Goal: Transaction & Acquisition: Purchase product/service

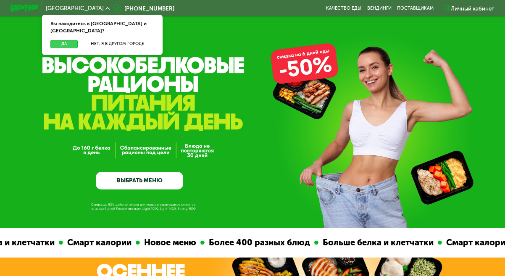
click at [65, 40] on button "Да" at bounding box center [63, 44] width 27 height 8
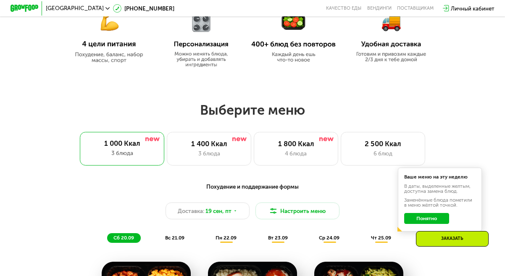
scroll to position [375, 0]
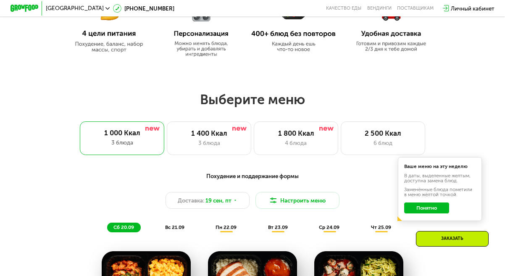
click at [439, 214] on button "Понятно" at bounding box center [426, 207] width 45 height 11
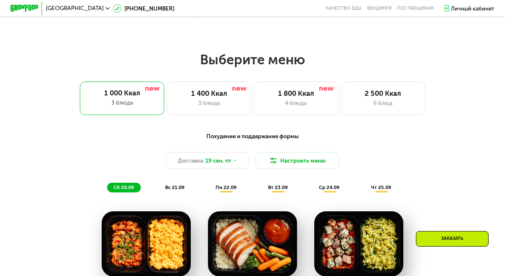
scroll to position [415, 0]
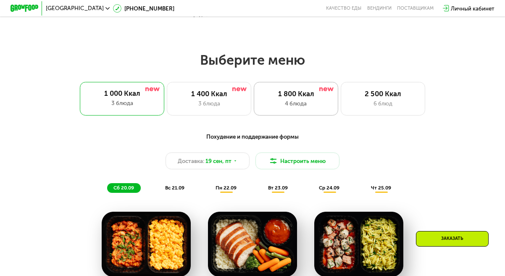
click at [319, 104] on div "4 блюда" at bounding box center [295, 103] width 69 height 8
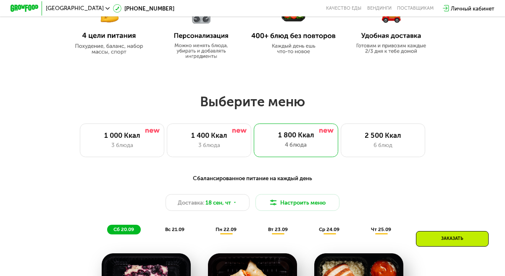
scroll to position [373, 0]
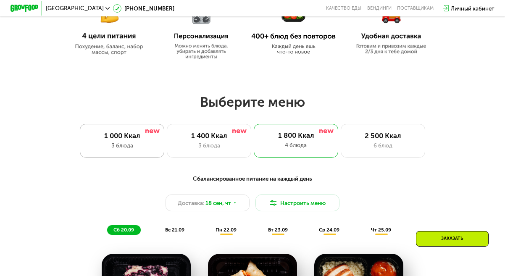
click at [139, 149] on div "3 блюда" at bounding box center [121, 145] width 69 height 8
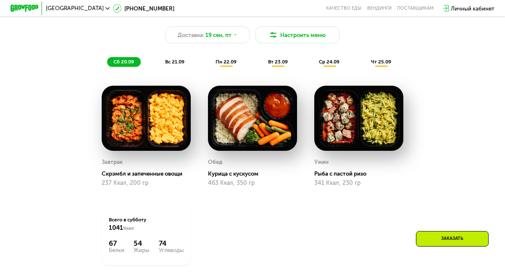
scroll to position [457, 0]
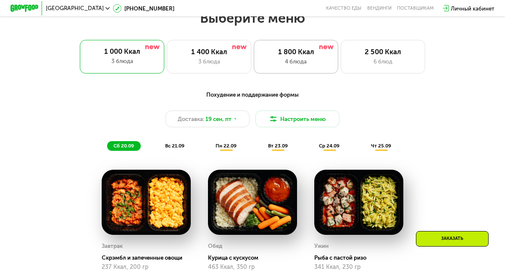
click at [304, 62] on div "4 блюда" at bounding box center [295, 61] width 69 height 8
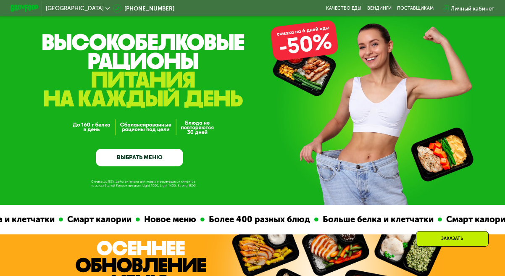
scroll to position [0, 0]
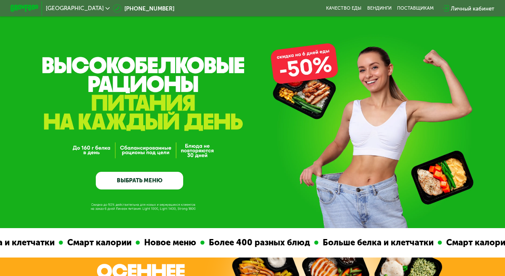
click at [143, 182] on link "ВЫБРАТЬ МЕНЮ" at bounding box center [139, 181] width 87 height 18
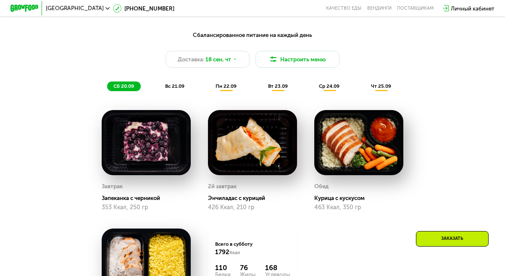
scroll to position [516, 0]
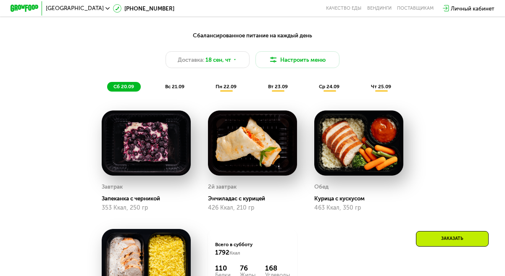
click at [176, 89] on span "вс 21.09" at bounding box center [174, 87] width 19 height 6
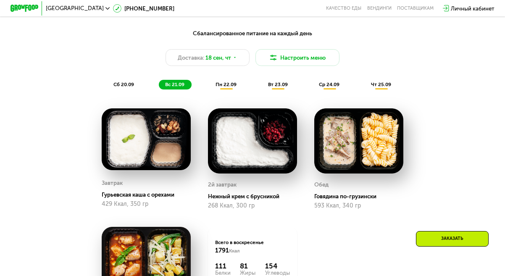
scroll to position [515, 0]
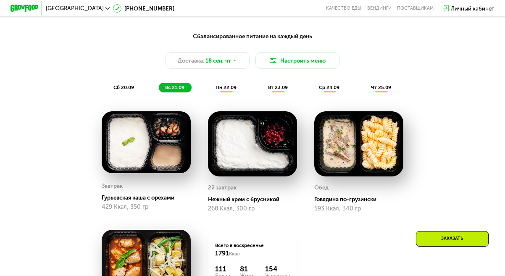
click at [225, 90] on span "пн 22.09" at bounding box center [225, 87] width 21 height 6
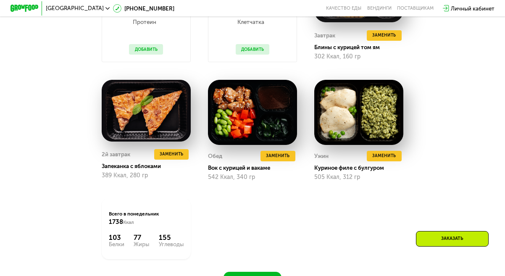
scroll to position [530, 0]
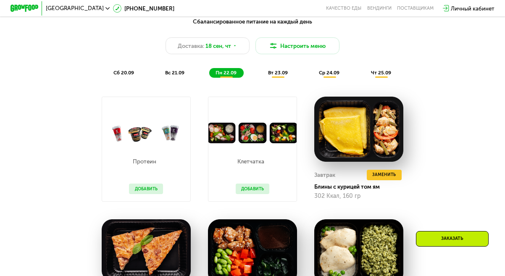
click at [278, 76] on span "вт 23.09" at bounding box center [278, 73] width 20 height 6
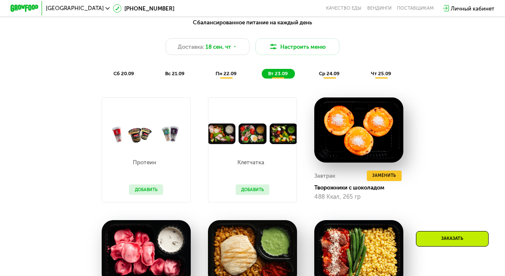
scroll to position [526, 0]
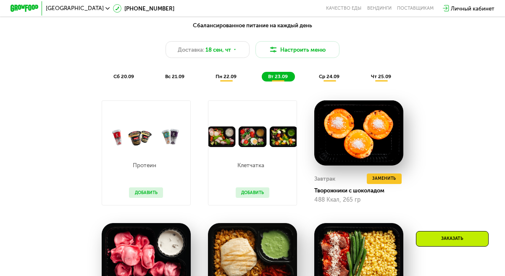
click at [326, 79] on span "ср 24.09" at bounding box center [329, 76] width 21 height 6
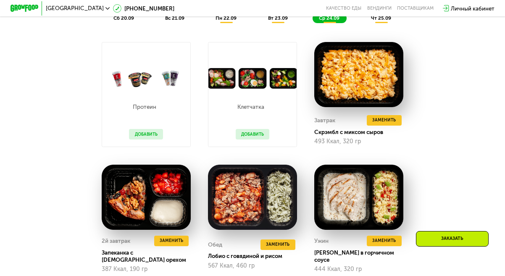
scroll to position [532, 0]
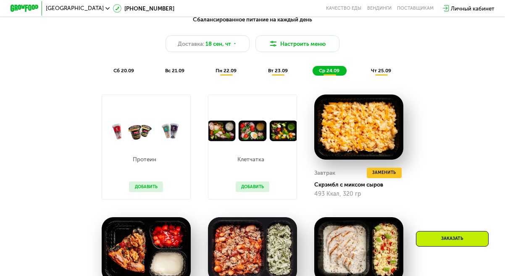
click at [391, 73] on span "чт 25.09" at bounding box center [381, 71] width 20 height 6
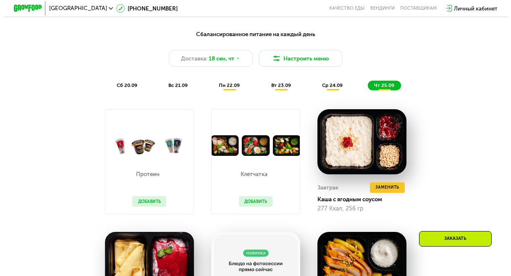
scroll to position [505, 0]
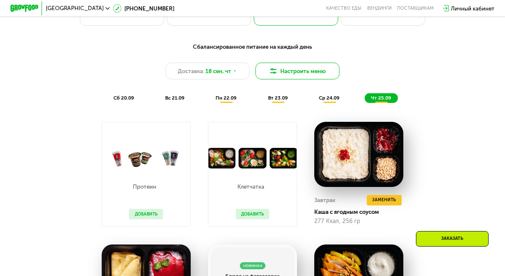
click at [283, 78] on button "Настроить меню" at bounding box center [297, 71] width 84 height 17
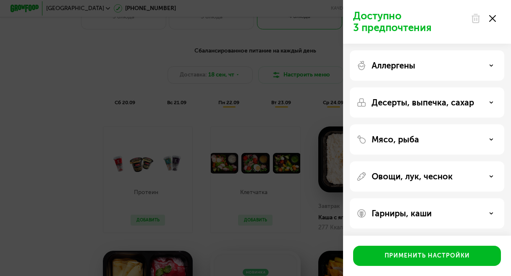
click at [492, 67] on icon at bounding box center [491, 65] width 4 height 4
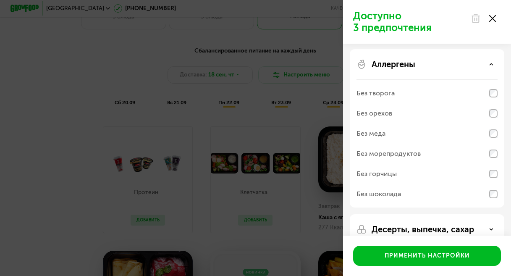
scroll to position [0, 0]
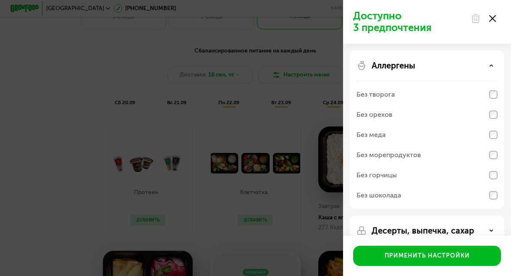
click at [492, 65] on icon at bounding box center [491, 65] width 4 height 4
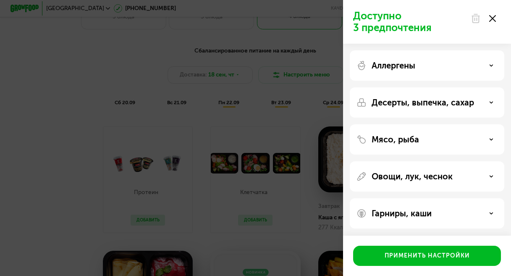
click at [488, 104] on div "Десерты, выпечка, сахар" at bounding box center [427, 102] width 141 height 10
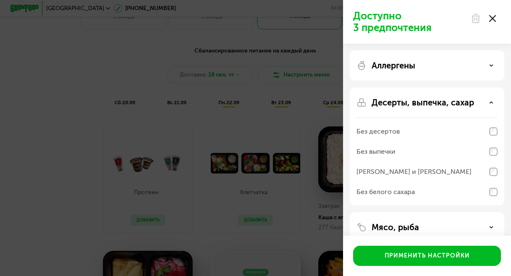
click at [490, 100] on icon at bounding box center [491, 102] width 4 height 4
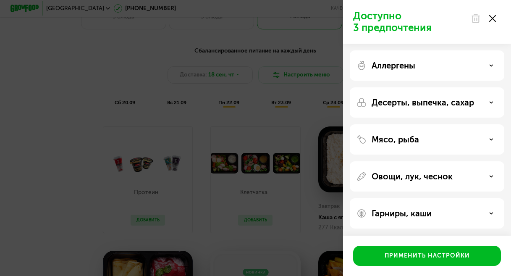
click at [488, 138] on div "Мясо, рыба" at bounding box center [427, 139] width 141 height 10
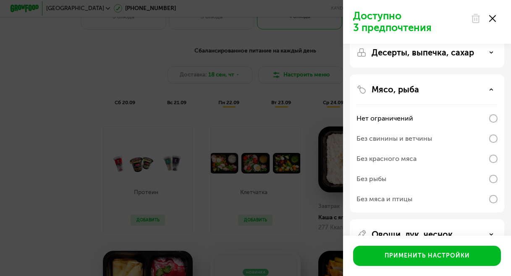
scroll to position [49, 0]
click at [492, 89] on icon at bounding box center [491, 90] width 4 height 4
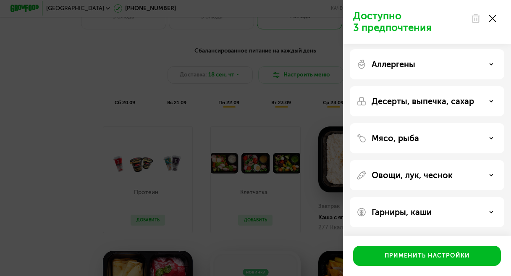
click at [491, 176] on use at bounding box center [491, 174] width 3 height 1
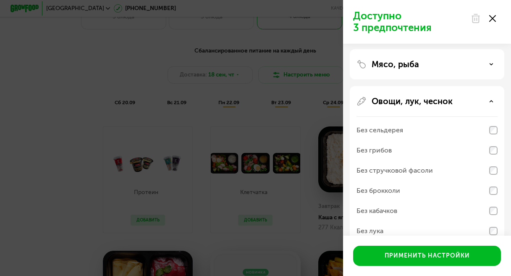
scroll to position [73, 0]
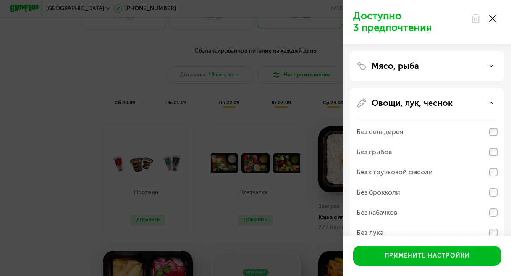
click at [495, 103] on div "Овощи, лук, чеснок" at bounding box center [427, 103] width 141 height 10
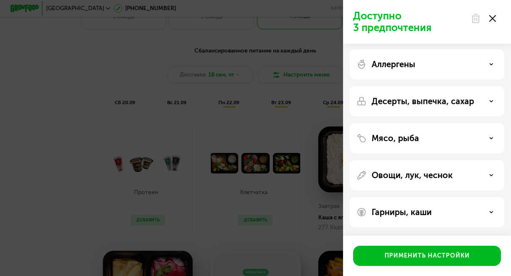
scroll to position [1, 0]
click at [427, 179] on p "Овощи, лук, чеснок" at bounding box center [412, 175] width 81 height 10
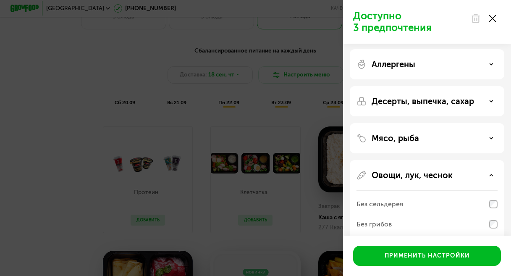
scroll to position [73, 0]
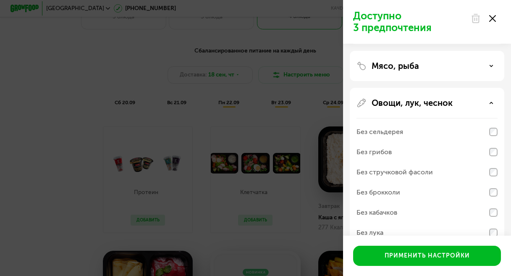
click at [448, 102] on p "Овощи, лук, чеснок" at bounding box center [412, 103] width 81 height 10
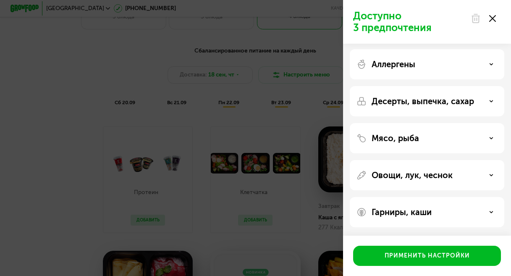
scroll to position [1, 0]
click at [417, 211] on p "Гарниры, каши" at bounding box center [402, 212] width 60 height 10
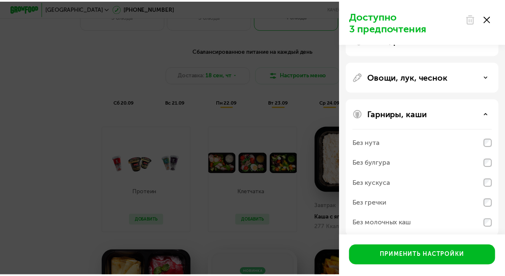
scroll to position [109, 0]
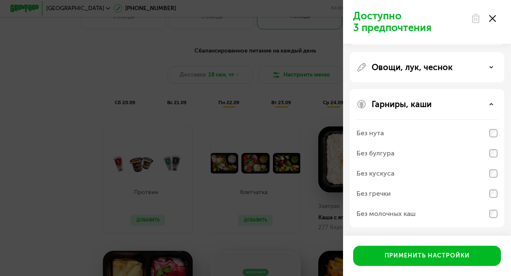
click at [493, 19] on use at bounding box center [492, 18] width 7 height 7
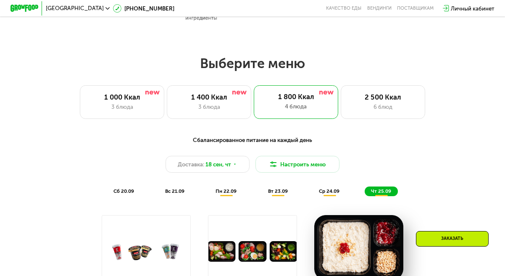
scroll to position [337, 0]
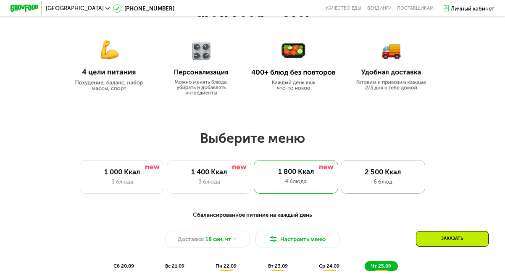
click at [365, 179] on div "2 500 Ккал 6 блюд" at bounding box center [383, 177] width 84 height 34
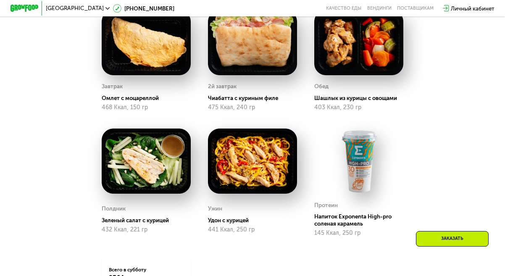
scroll to position [547, 0]
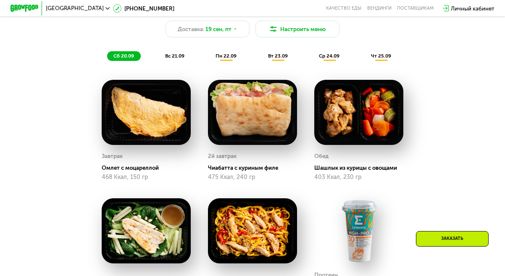
click at [171, 59] on span "вс 21.09" at bounding box center [174, 56] width 19 height 6
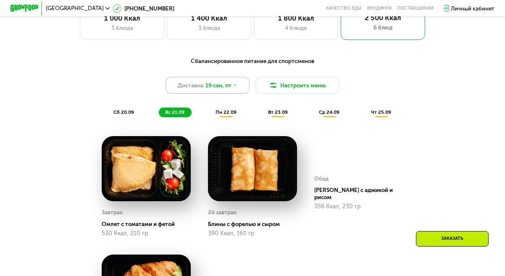
scroll to position [463, 0]
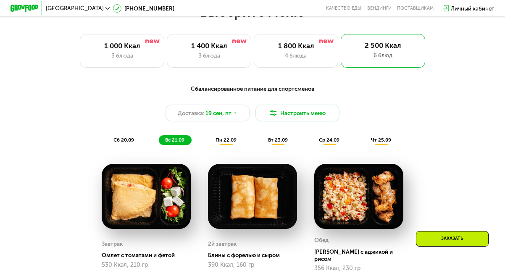
click at [227, 143] on span "пн 22.09" at bounding box center [225, 140] width 21 height 6
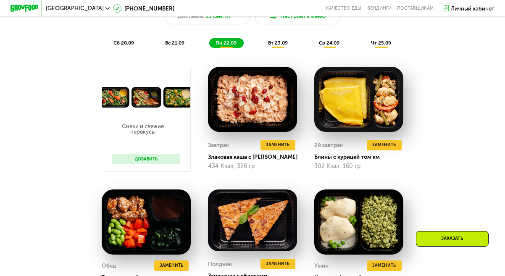
scroll to position [505, 0]
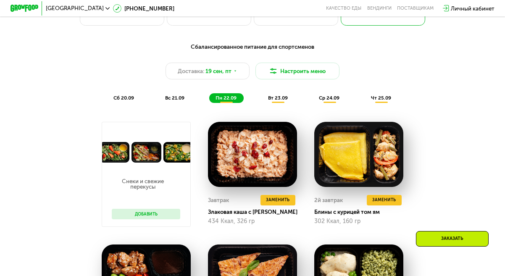
click at [271, 101] on span "вт 23.09" at bounding box center [278, 98] width 20 height 6
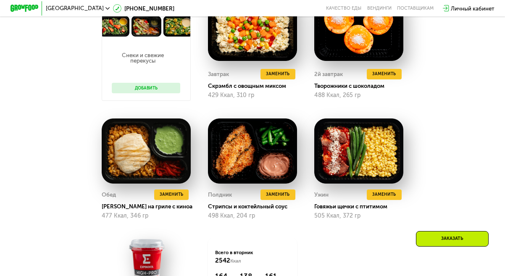
scroll to position [547, 0]
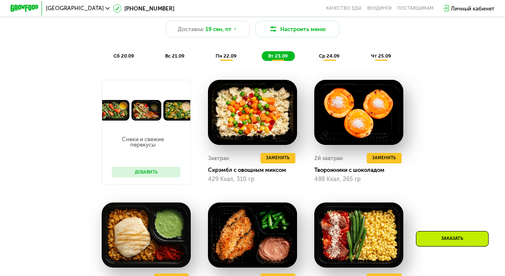
click at [322, 59] on span "ср 24.09" at bounding box center [329, 56] width 21 height 6
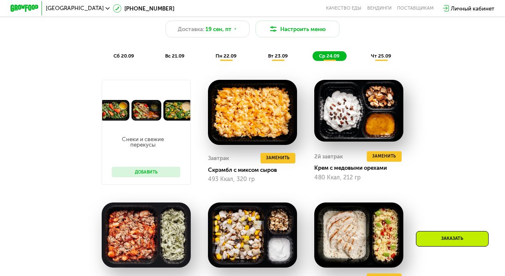
click at [383, 59] on span "чт 25.09" at bounding box center [381, 56] width 20 height 6
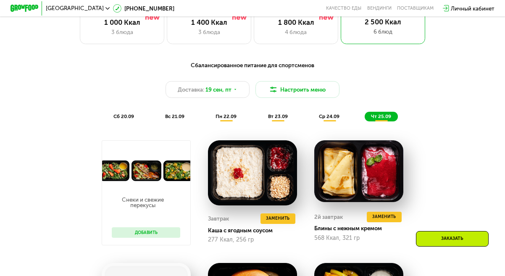
scroll to position [379, 0]
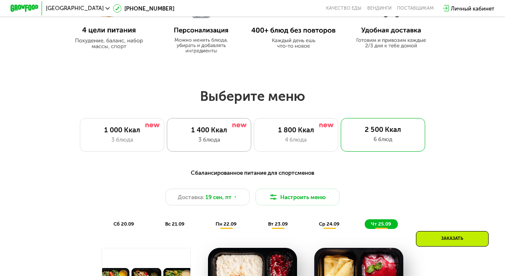
click at [214, 143] on div "3 блюда" at bounding box center [208, 139] width 69 height 8
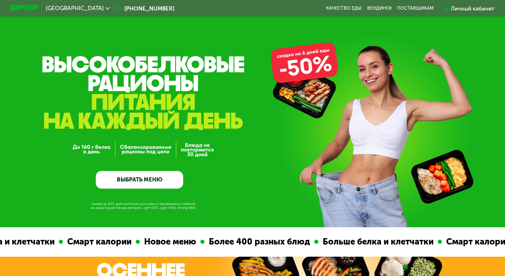
scroll to position [1, 0]
